Goal: Information Seeking & Learning: Learn about a topic

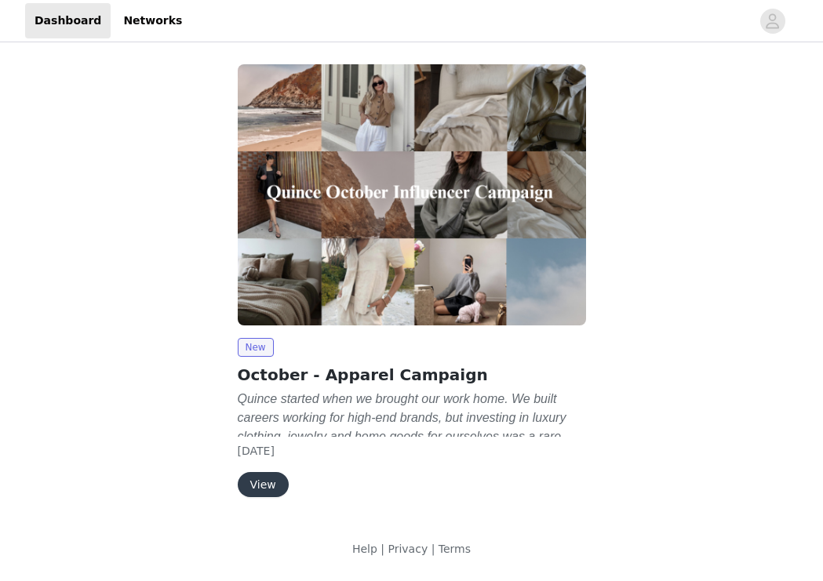
click at [252, 478] on button "View" at bounding box center [263, 484] width 51 height 25
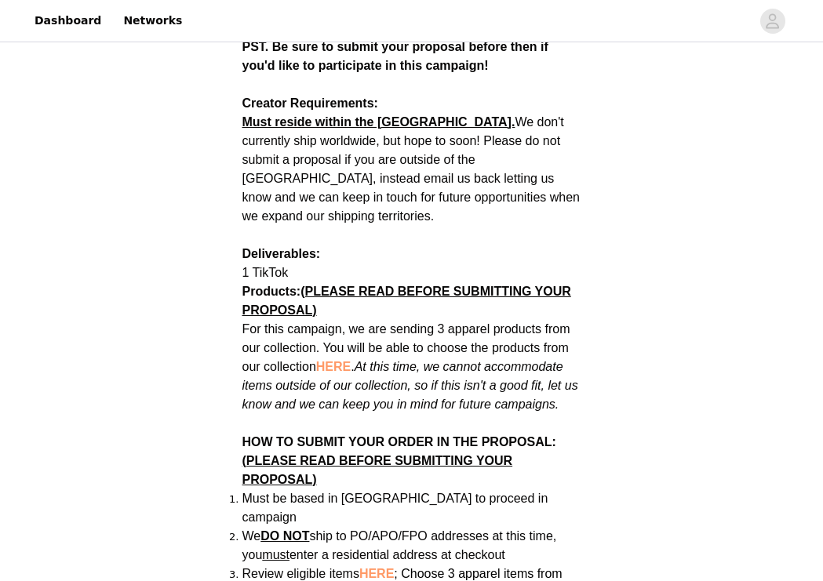
scroll to position [722, 0]
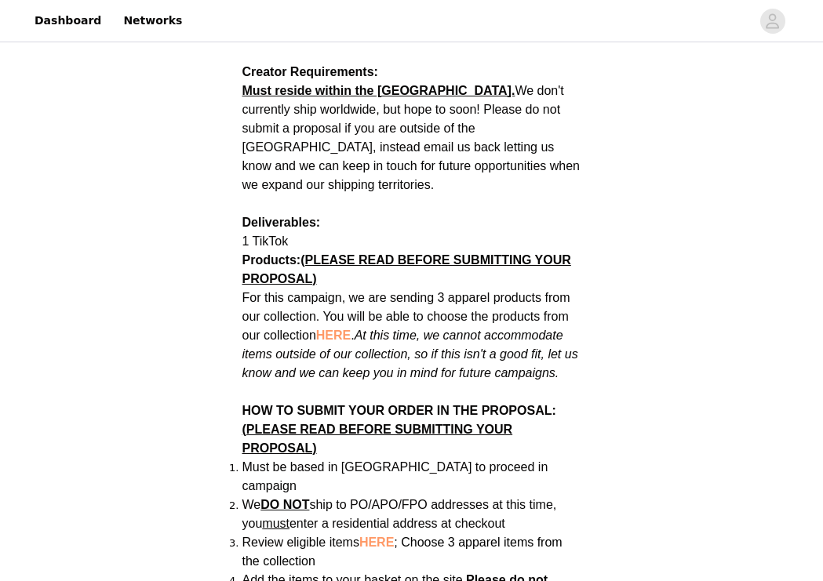
click at [337, 329] on span "HERE" at bounding box center [333, 335] width 35 height 13
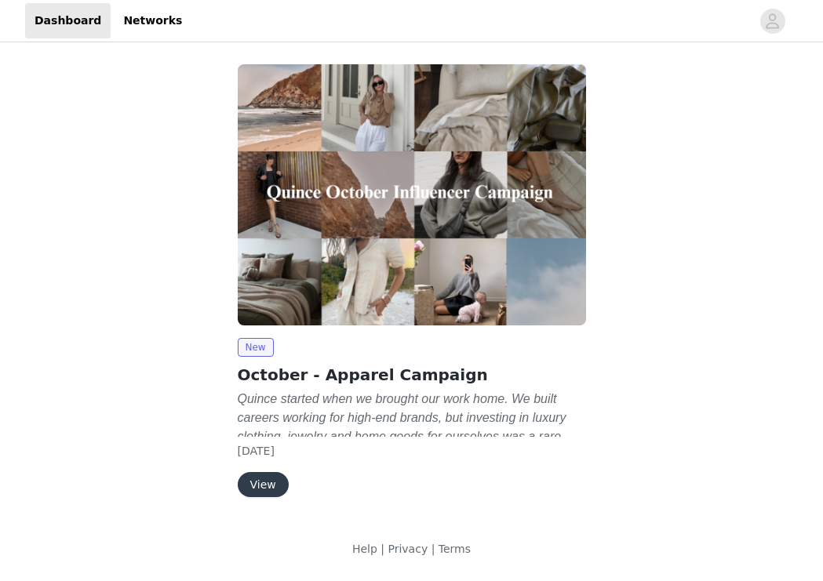
click at [272, 490] on button "View" at bounding box center [263, 484] width 51 height 25
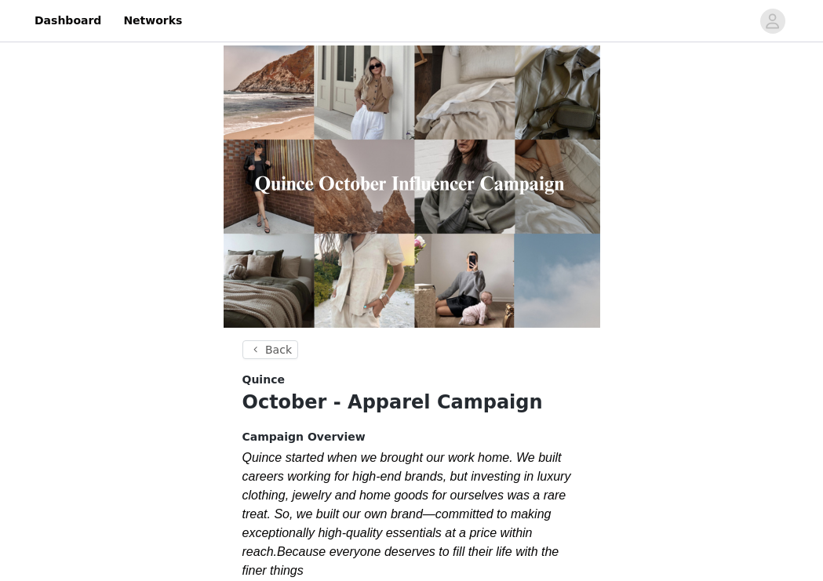
click at [374, 389] on h1 "October - Apparel Campaign" at bounding box center [411, 402] width 339 height 28
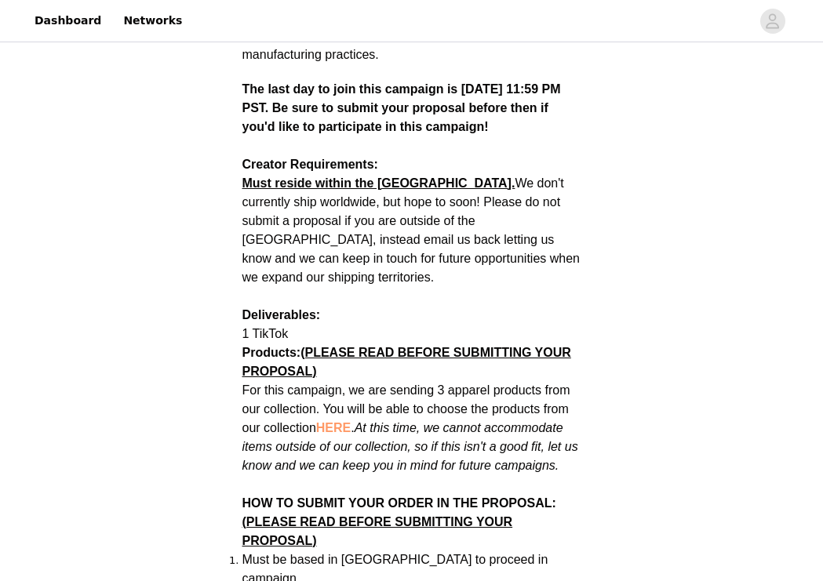
scroll to position [636, 0]
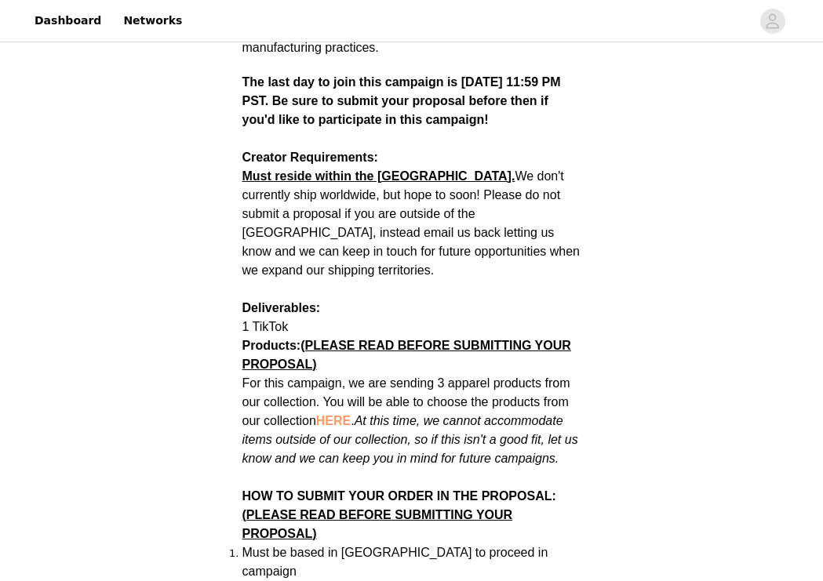
click at [346, 414] on span "HERE" at bounding box center [333, 420] width 35 height 13
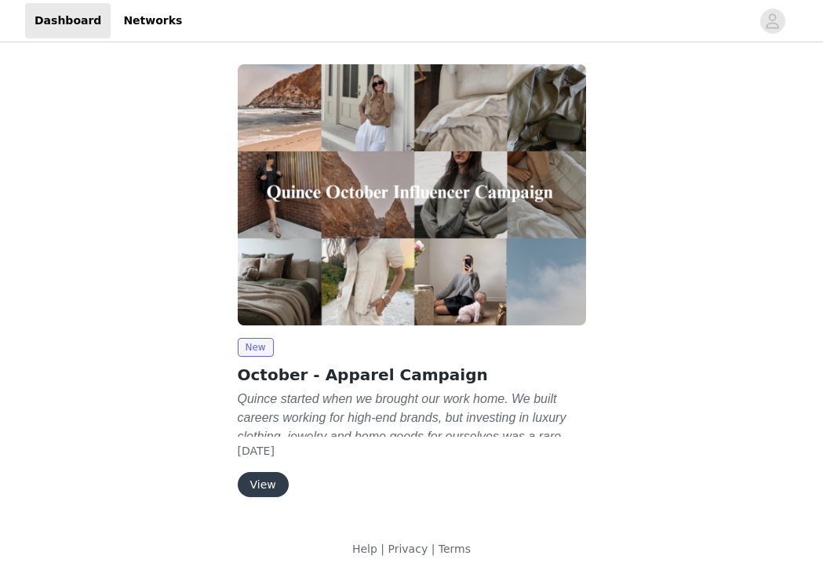
click at [271, 487] on button "View" at bounding box center [263, 484] width 51 height 25
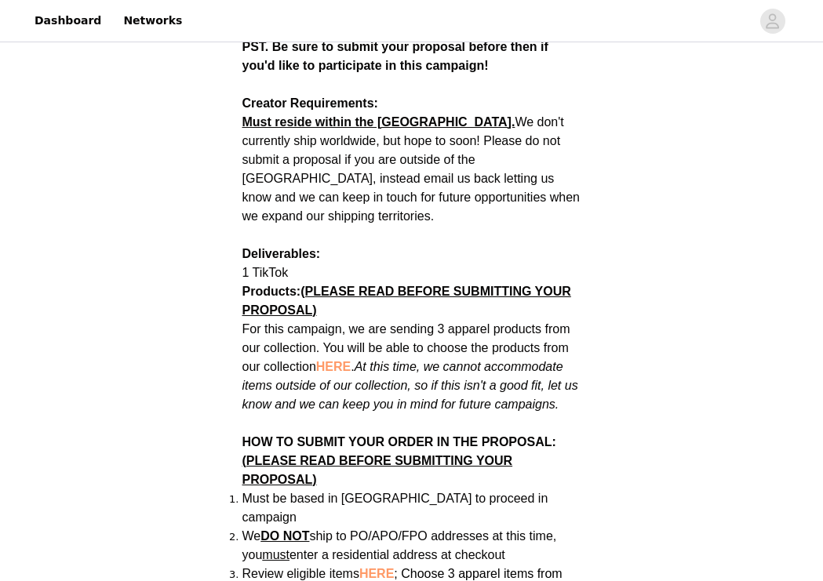
scroll to position [722, 0]
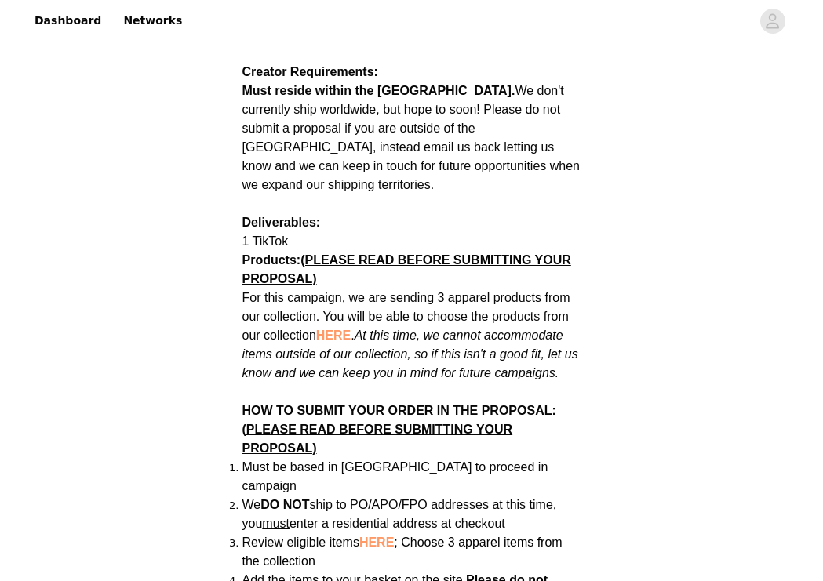
click at [380, 536] on span "HERE" at bounding box center [376, 542] width 35 height 13
